Goal: Task Accomplishment & Management: Use online tool/utility

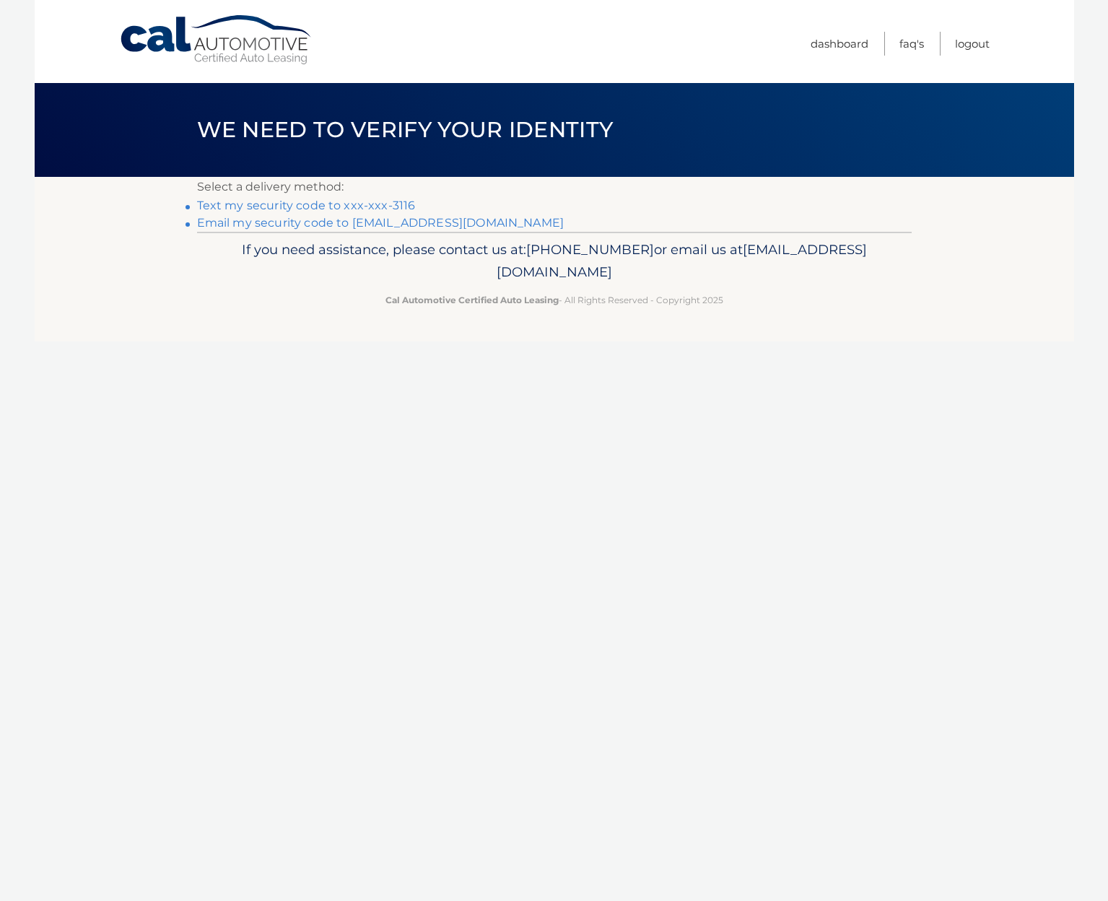
click at [240, 206] on link "Text my security code to xxx-xxx-3116" at bounding box center [306, 205] width 219 height 14
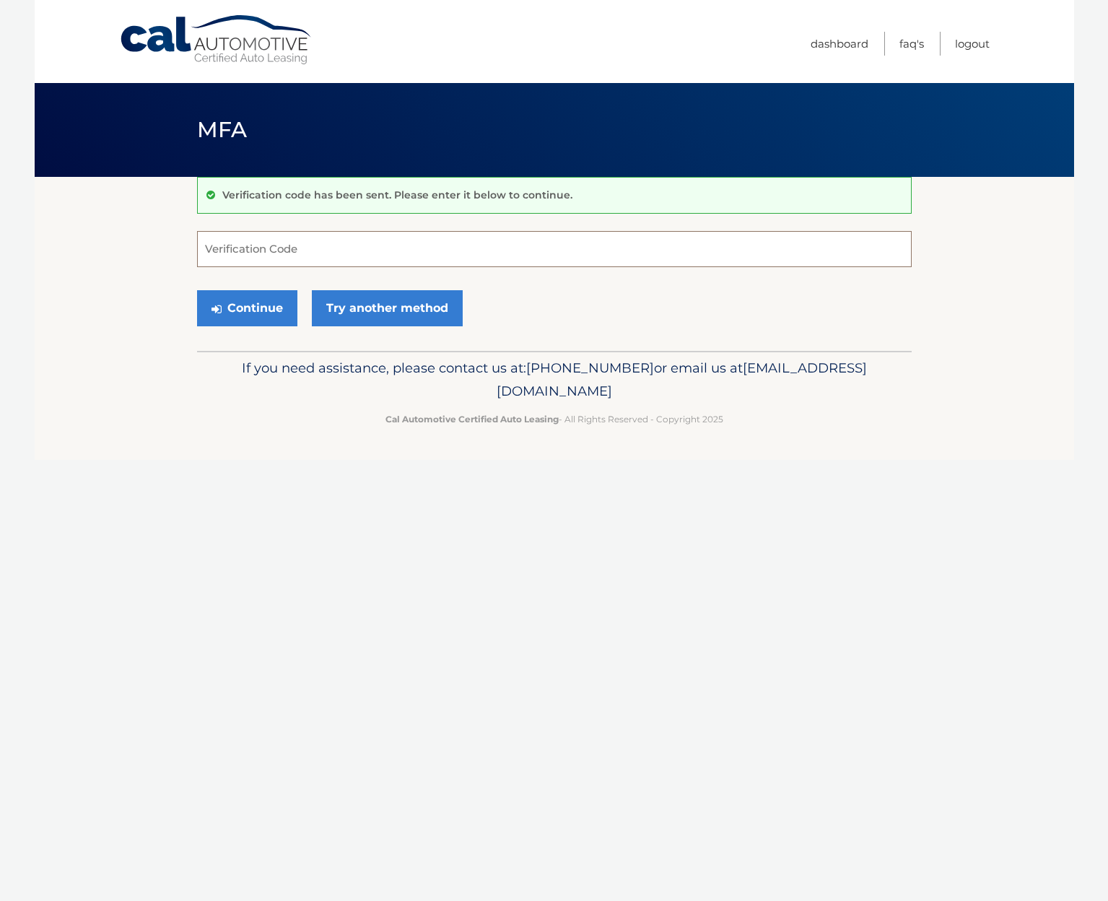
click at [250, 248] on input "Verification Code" at bounding box center [554, 249] width 715 height 36
type input "855845"
click at [246, 310] on button "Continue" at bounding box center [247, 308] width 100 height 36
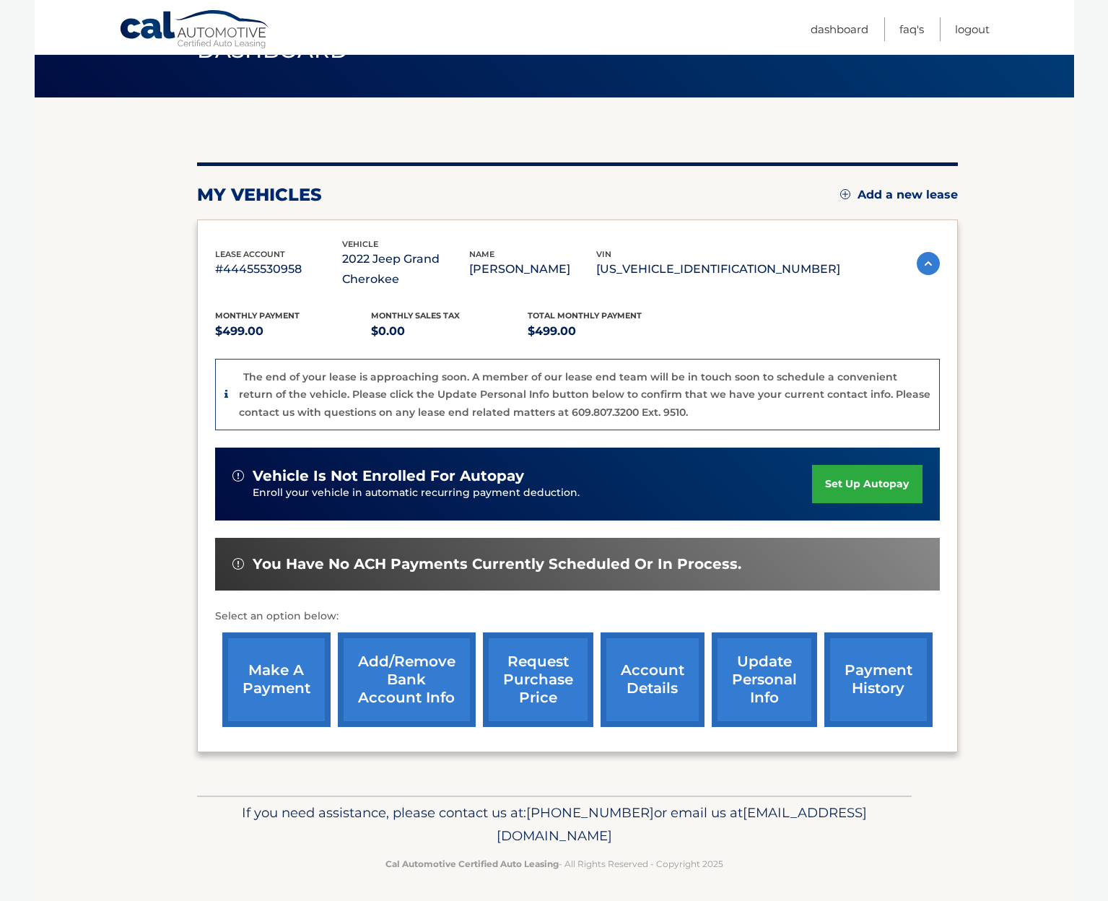
scroll to position [79, 0]
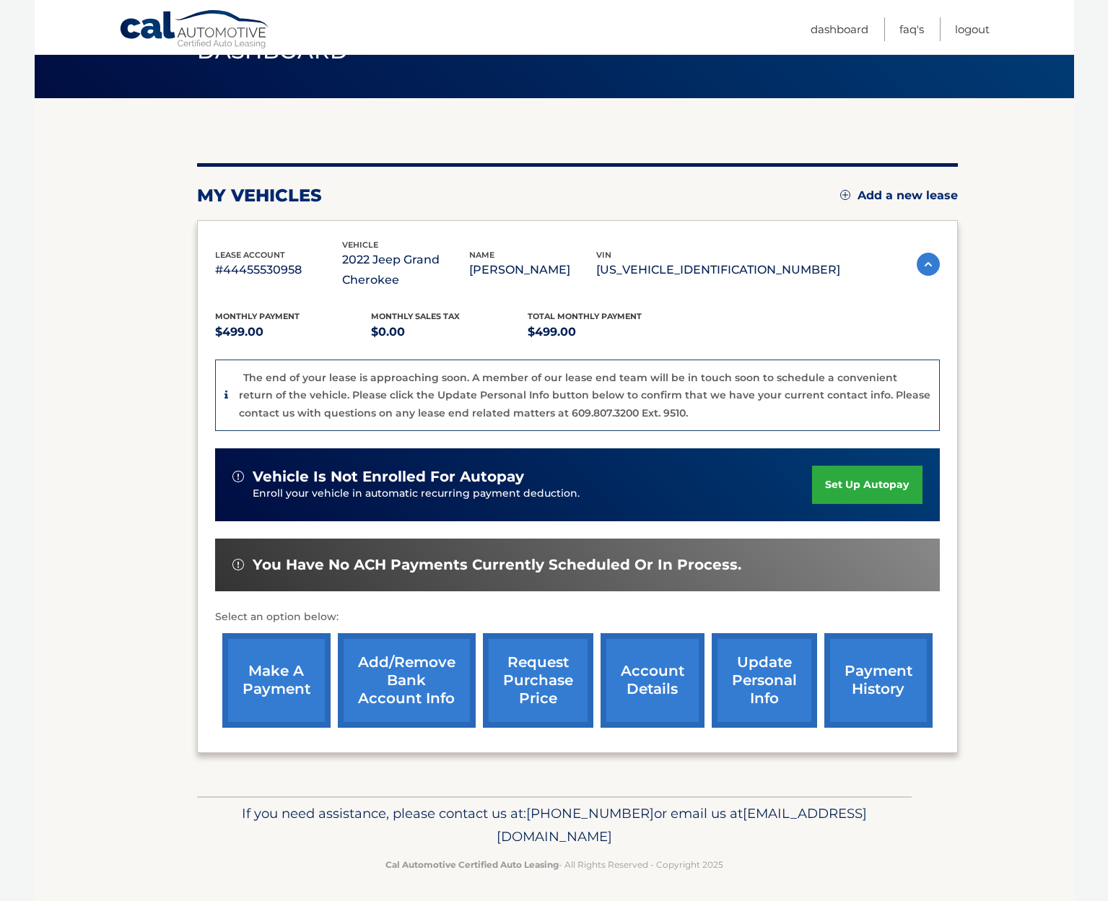
click at [292, 671] on link "make a payment" at bounding box center [276, 680] width 108 height 95
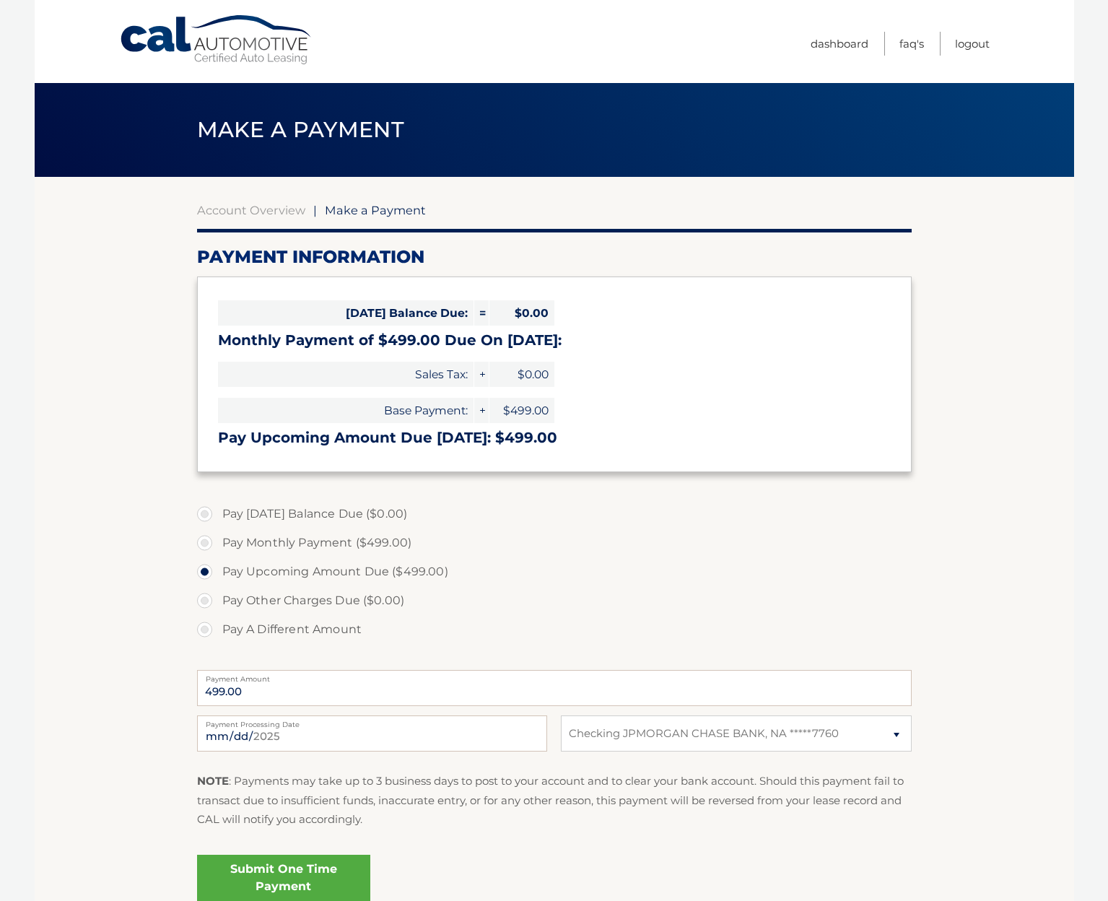
select select "NGE4OWIzZDctZTI0My00NjIwLTllOTgtNGMzYWMxOTU0NGY1"
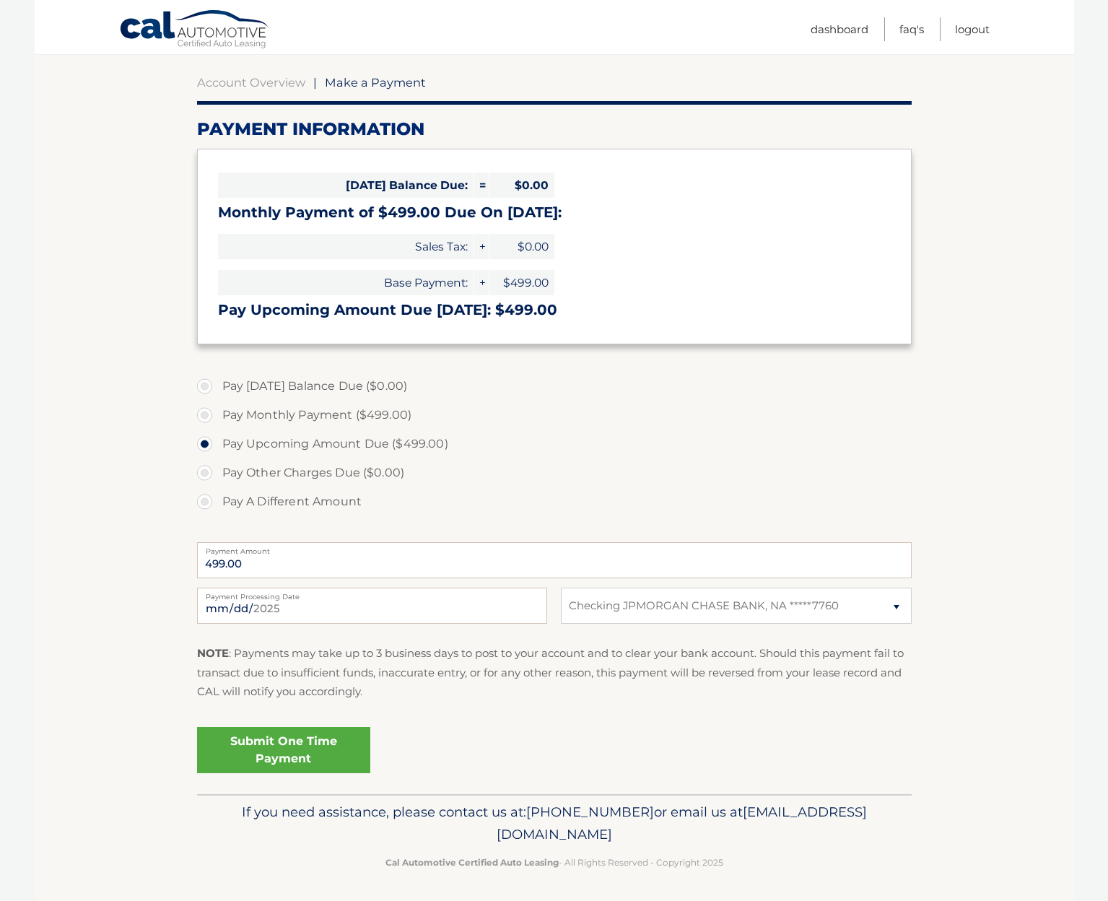
scroll to position [127, 0]
click at [319, 740] on link "Submit One Time Payment" at bounding box center [283, 751] width 173 height 46
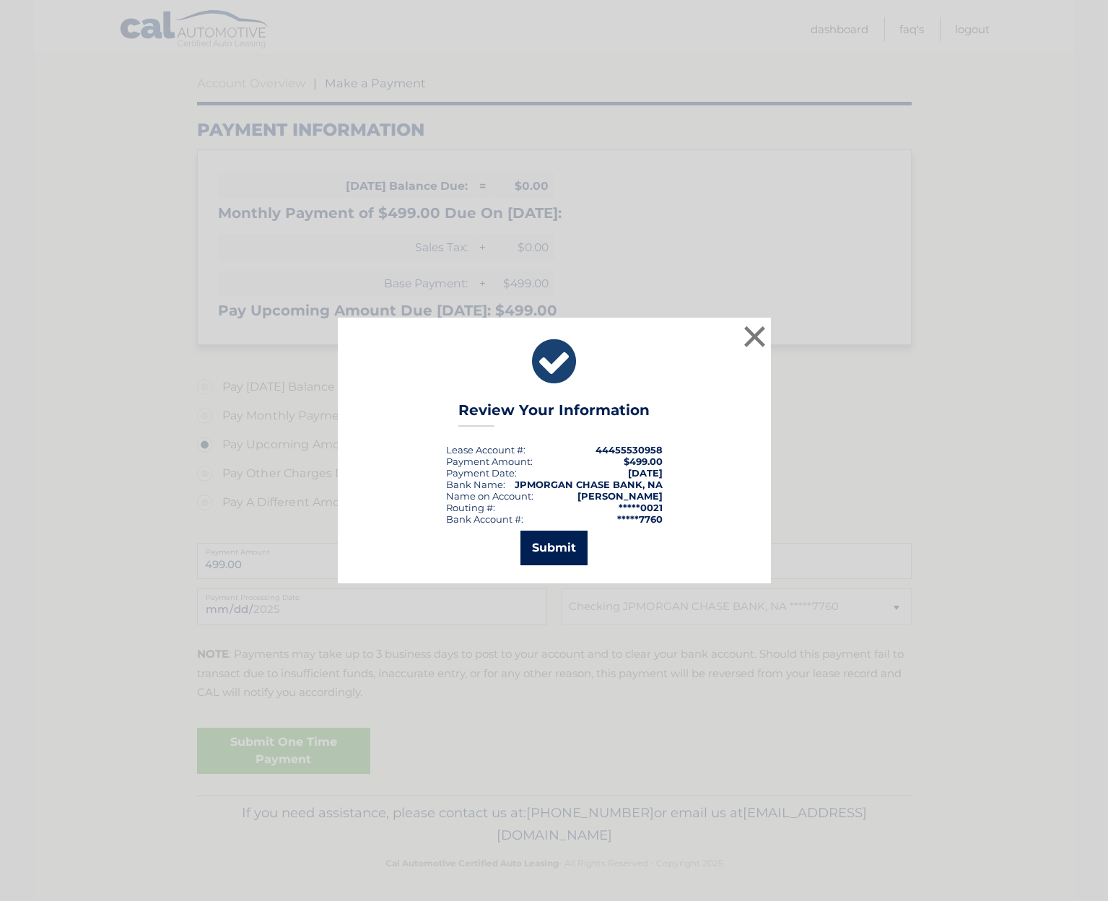
click at [545, 551] on button "Submit" at bounding box center [553, 547] width 67 height 35
